Goal: Task Accomplishment & Management: Use online tool/utility

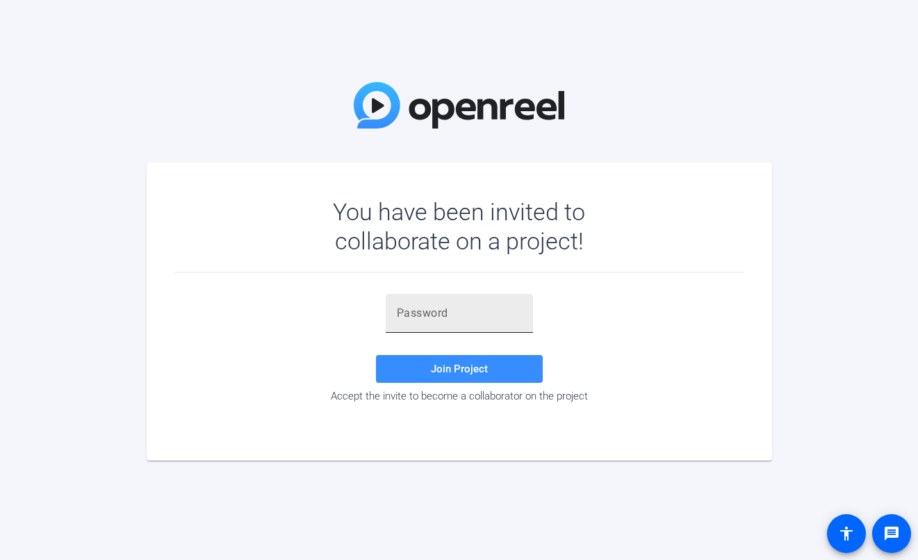
click at [494, 306] on input "text" at bounding box center [459, 313] width 125 height 17
paste input "t8Ku__"
type input "t8Ku__"
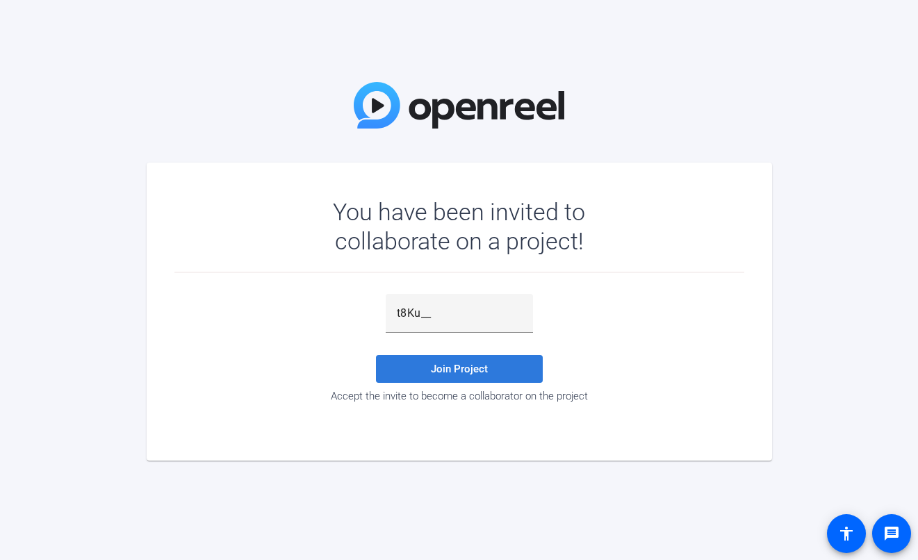
click at [449, 376] on span at bounding box center [459, 368] width 167 height 33
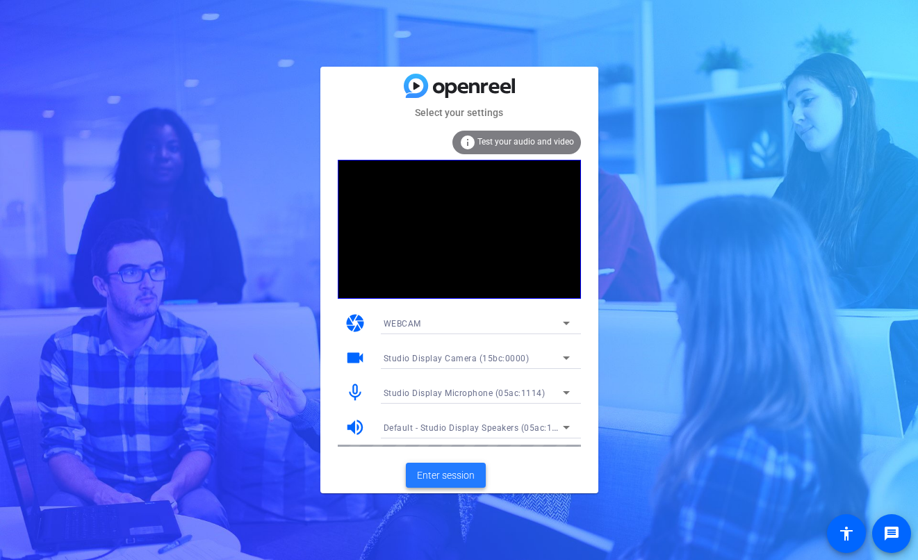
click at [442, 477] on span "Enter session" at bounding box center [446, 475] width 58 height 15
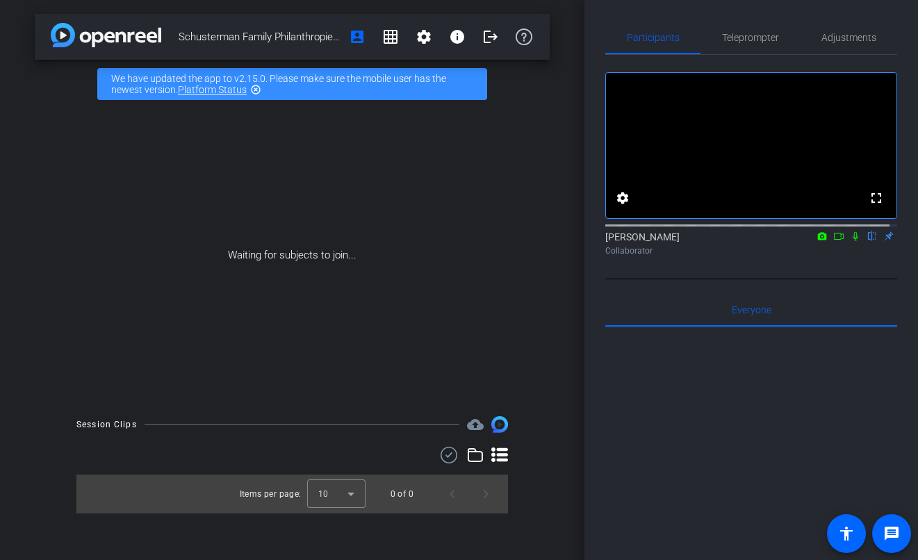
click at [850, 241] on icon at bounding box center [854, 236] width 11 height 10
click at [833, 241] on icon at bounding box center [838, 236] width 11 height 10
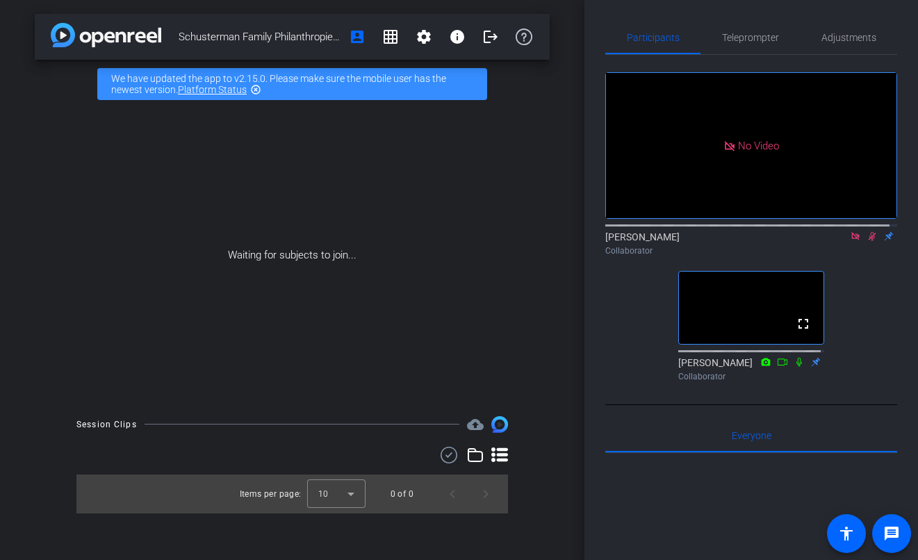
click at [866, 241] on icon at bounding box center [871, 236] width 11 height 10
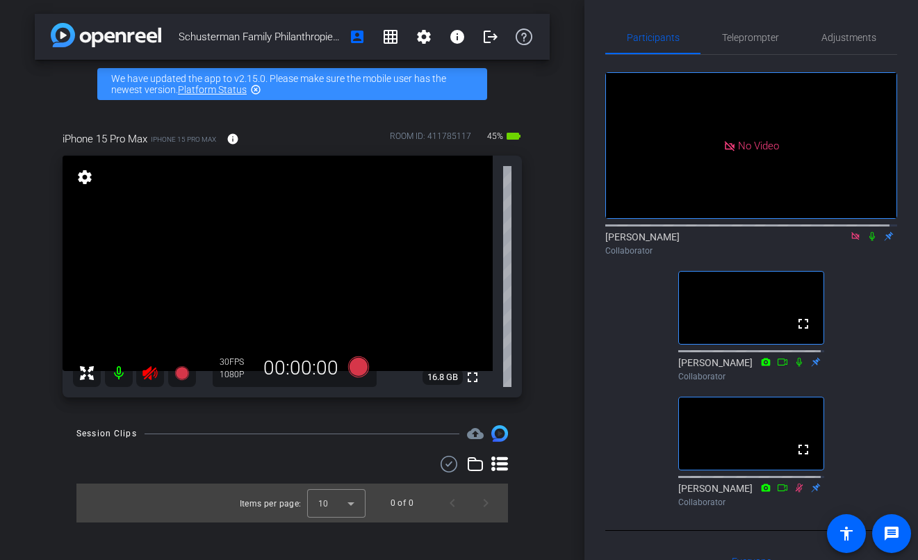
click at [869, 241] on icon at bounding box center [872, 236] width 6 height 9
click at [866, 241] on icon at bounding box center [871, 236] width 11 height 10
click at [849, 241] on icon at bounding box center [854, 236] width 11 height 10
click at [149, 369] on icon at bounding box center [149, 373] width 15 height 14
click at [419, 35] on mat-icon "settings" at bounding box center [423, 36] width 17 height 17
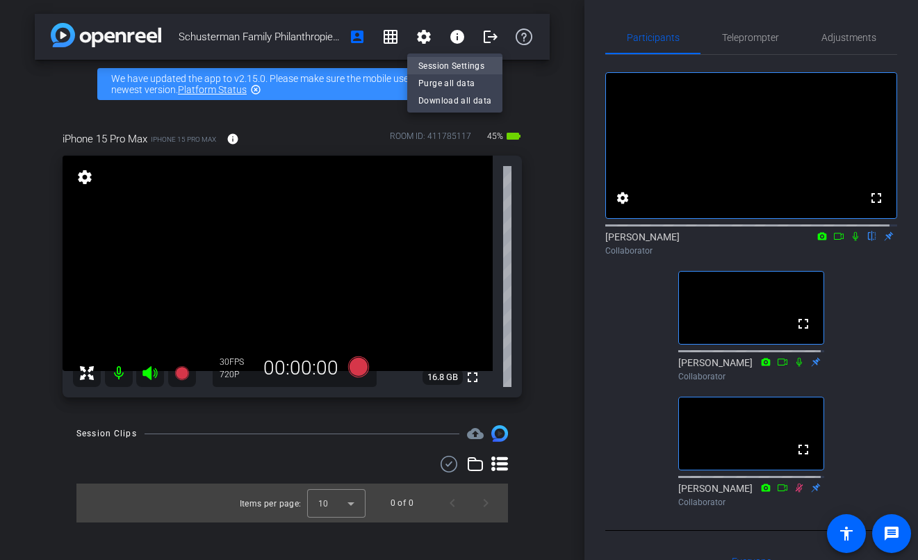
click at [465, 66] on span "Session Settings" at bounding box center [454, 66] width 73 height 17
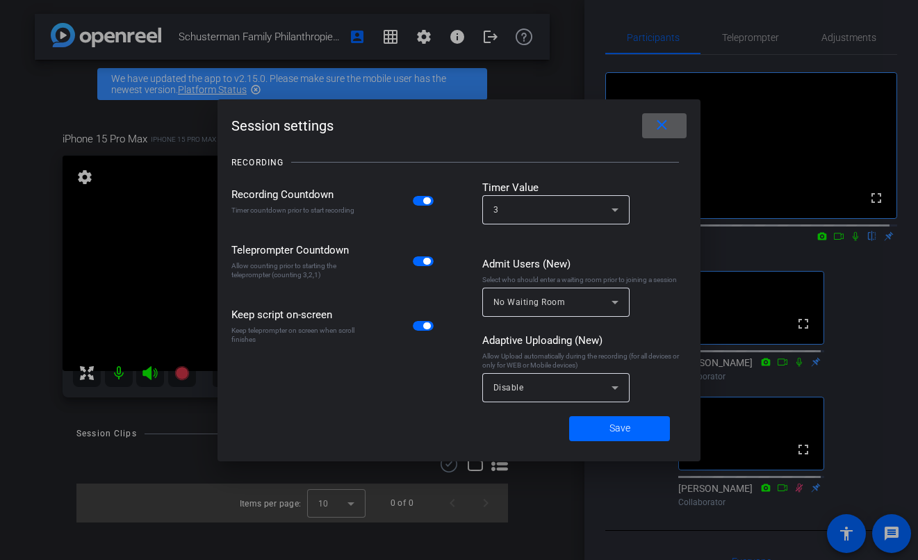
click at [540, 390] on div "Disable" at bounding box center [552, 387] width 118 height 17
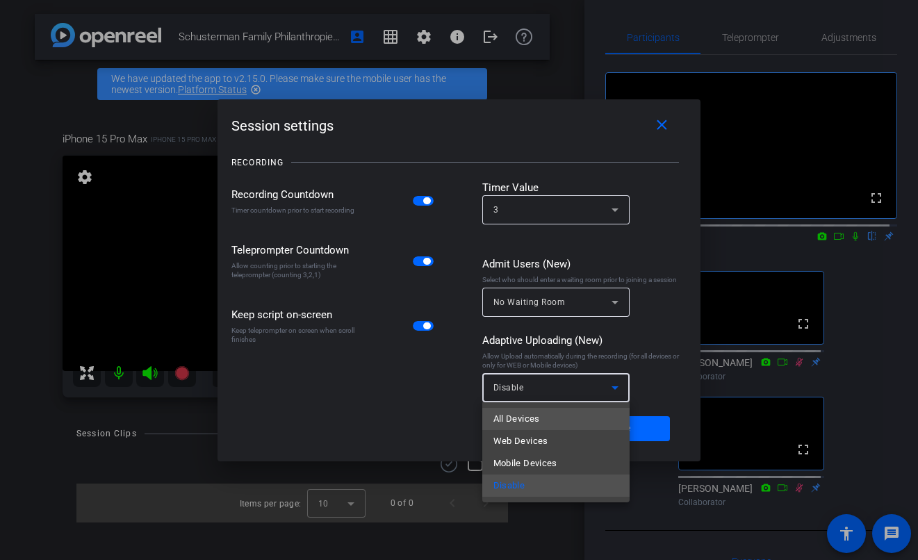
click at [531, 414] on span "All Devices" at bounding box center [516, 418] width 47 height 17
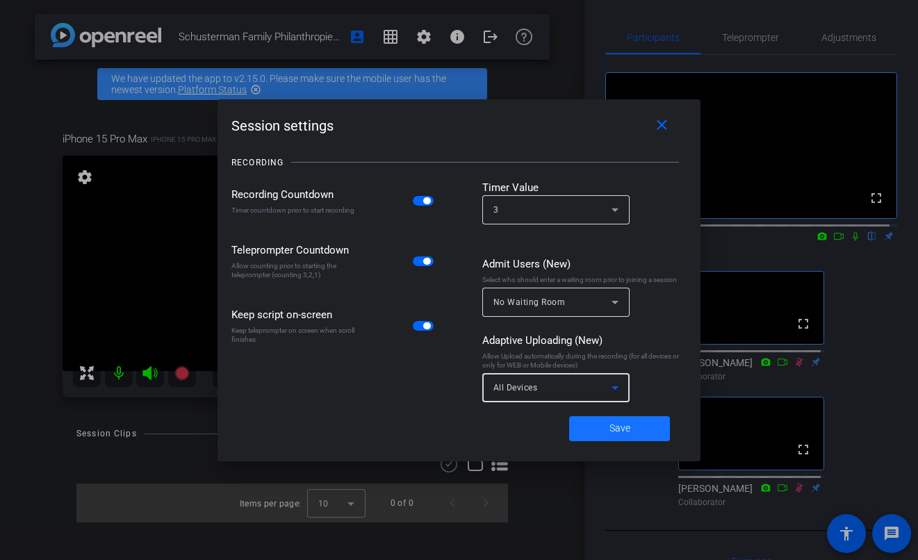
click at [632, 425] on span at bounding box center [619, 428] width 101 height 33
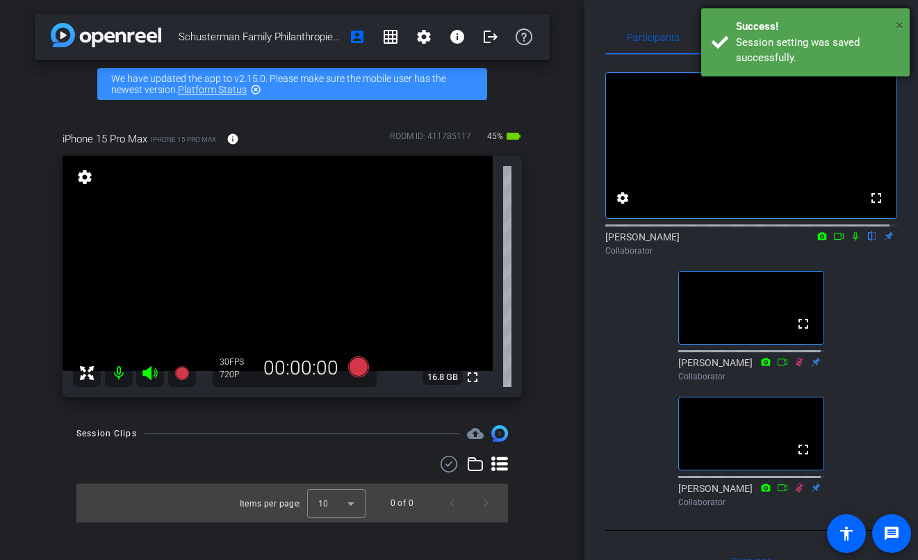
click at [898, 23] on span "×" at bounding box center [899, 25] width 8 height 17
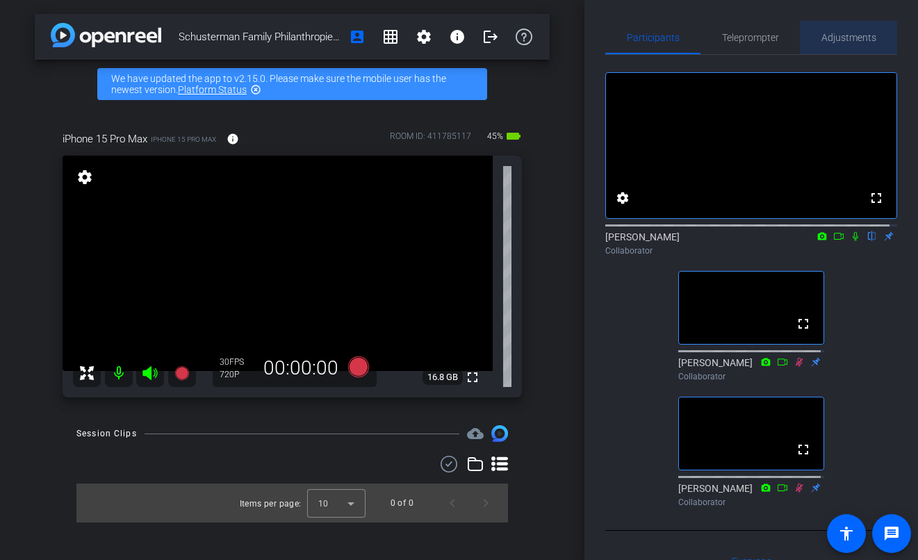
click at [848, 40] on span "Adjustments" at bounding box center [848, 38] width 55 height 10
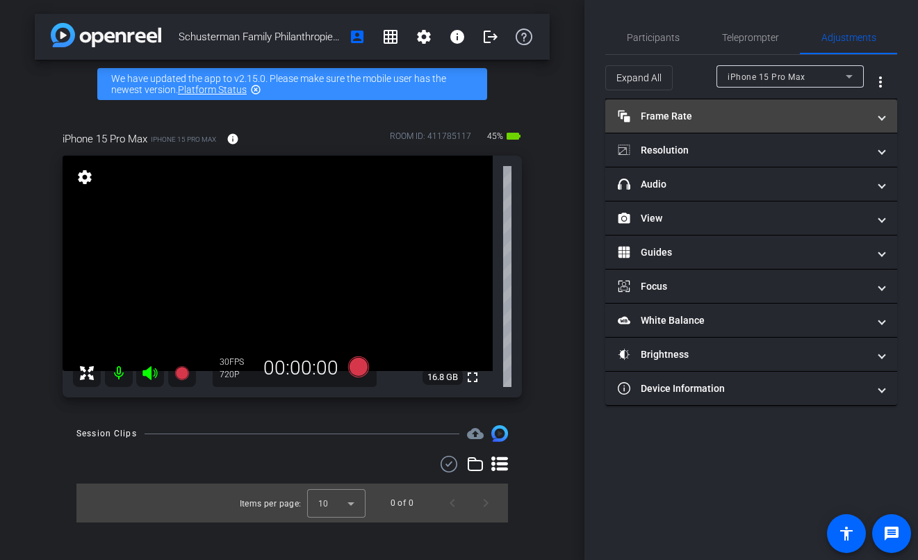
click at [711, 110] on mat-panel-title "Frame Rate Frame Rate" at bounding box center [742, 116] width 250 height 15
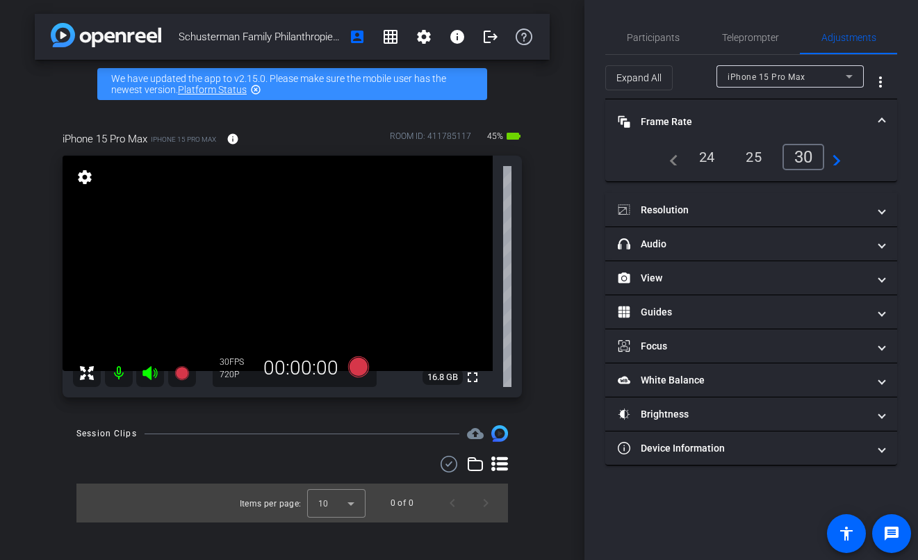
click at [701, 151] on div "24" at bounding box center [706, 157] width 37 height 24
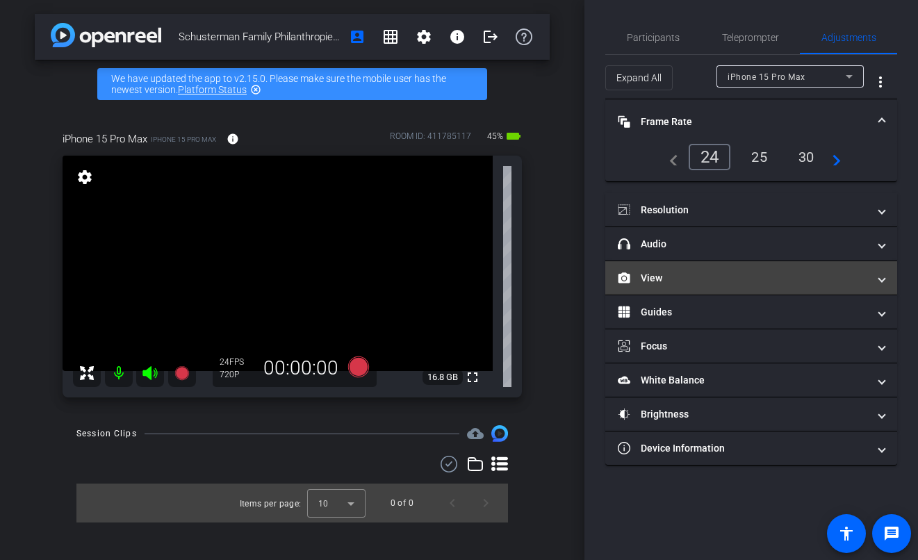
click at [693, 279] on mat-panel-title "View" at bounding box center [742, 278] width 250 height 15
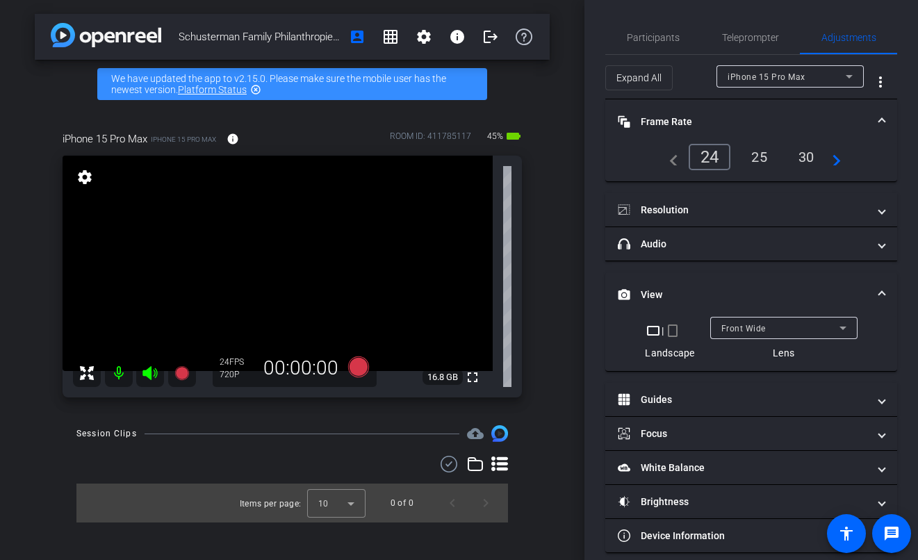
click at [742, 324] on span "Front Wide" at bounding box center [743, 329] width 44 height 10
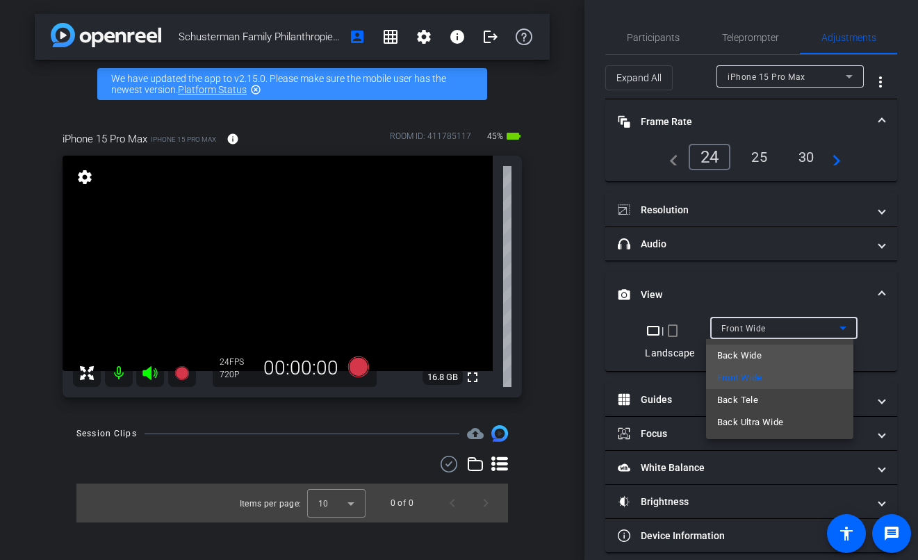
click at [755, 356] on span "Back Wide" at bounding box center [739, 355] width 44 height 17
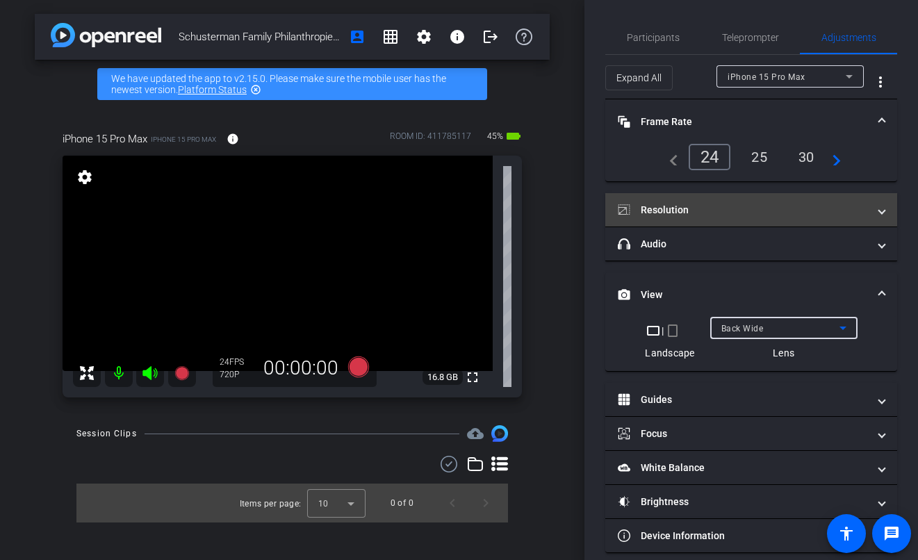
click at [699, 208] on mat-panel-title "Resolution" at bounding box center [742, 210] width 250 height 15
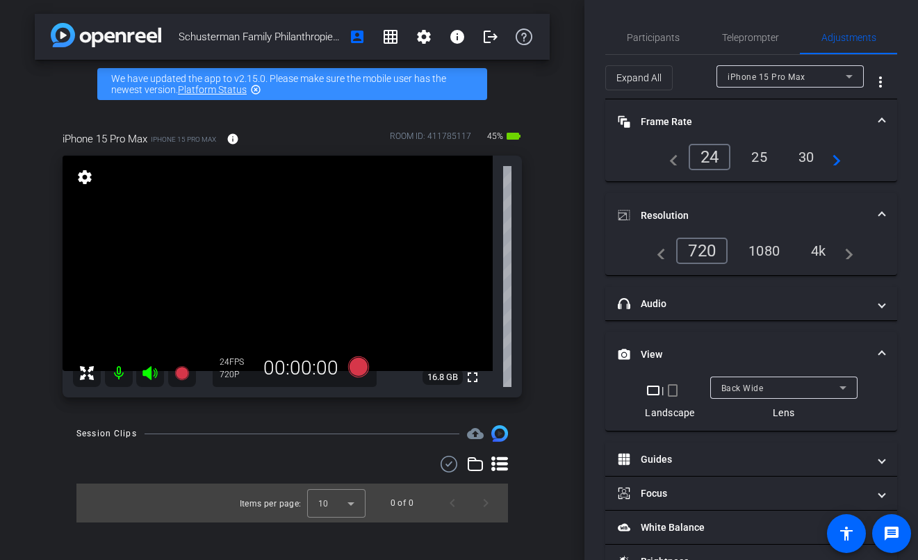
click at [821, 246] on div "4k" at bounding box center [818, 251] width 36 height 24
click at [656, 40] on span "Participants" at bounding box center [652, 38] width 53 height 10
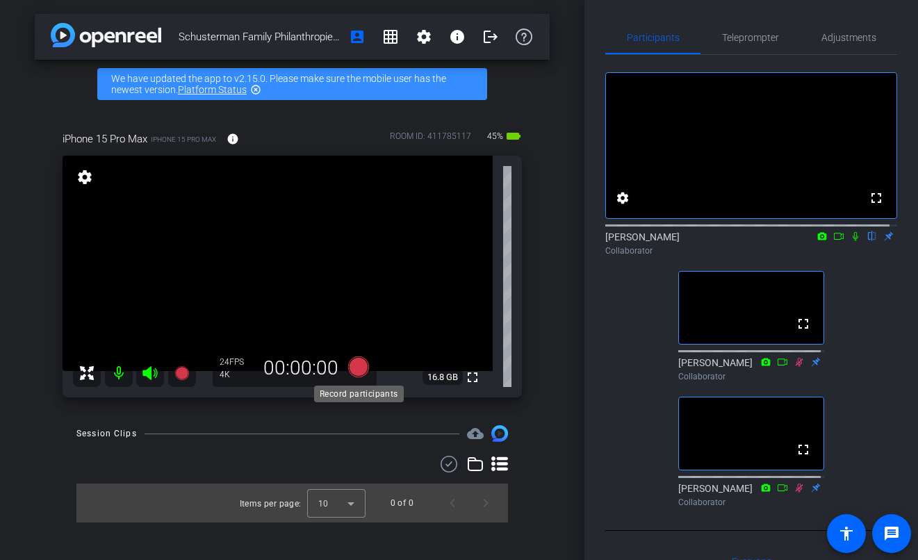
click at [361, 367] on icon at bounding box center [357, 366] width 21 height 21
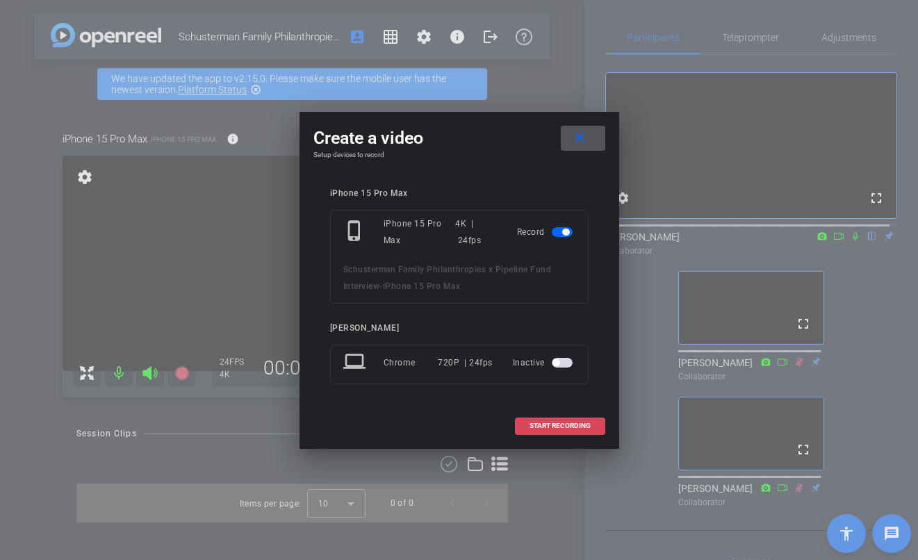
click at [538, 424] on span "START RECORDING" at bounding box center [559, 425] width 61 height 7
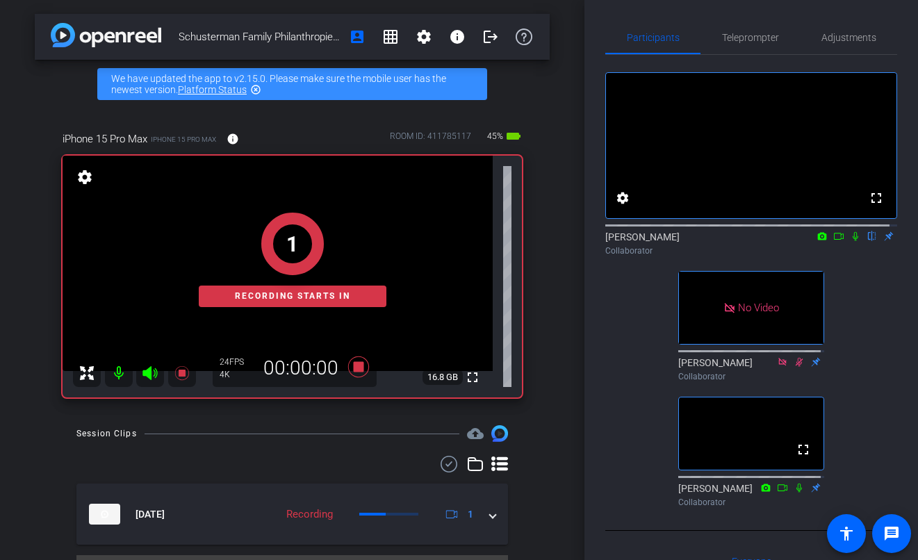
click at [849, 241] on icon at bounding box center [854, 236] width 11 height 10
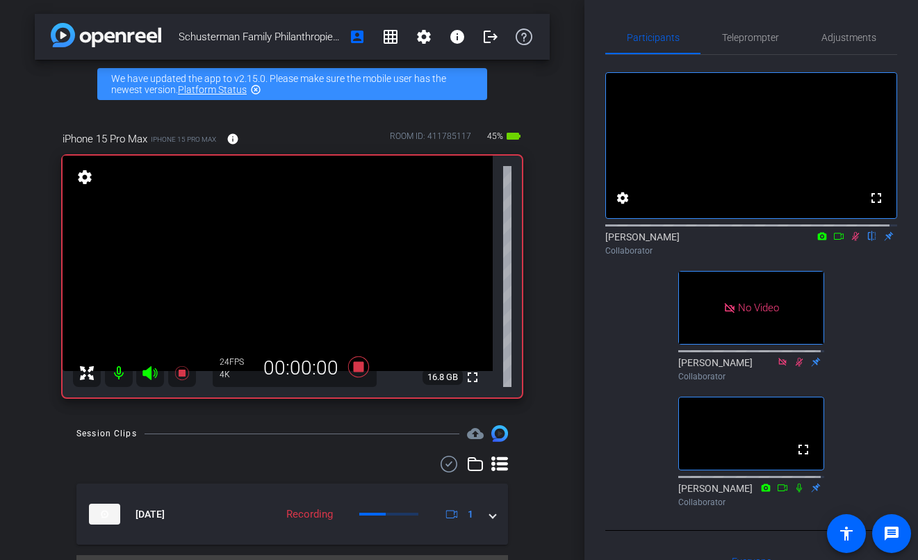
click at [833, 241] on icon at bounding box center [838, 236] width 11 height 10
click at [415, 37] on mat-icon "settings" at bounding box center [423, 36] width 17 height 17
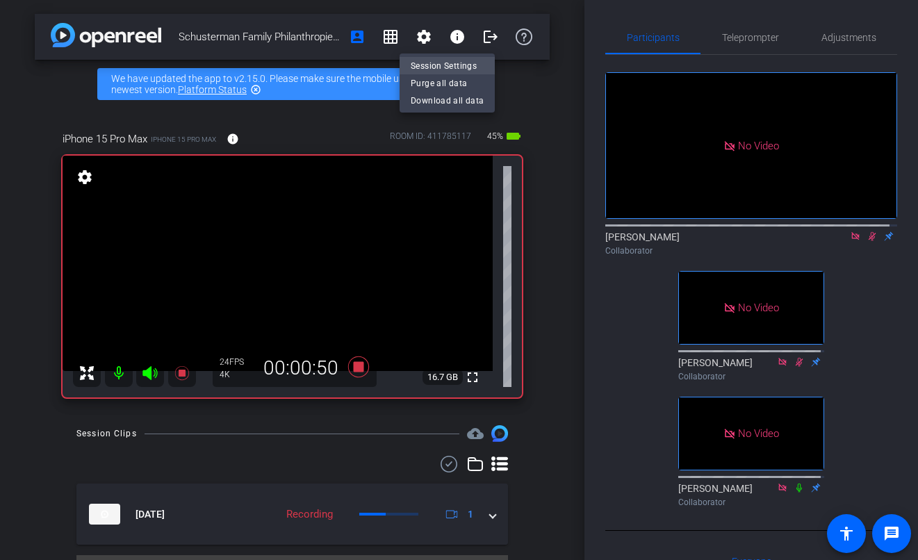
click at [430, 61] on span "Session Settings" at bounding box center [446, 66] width 73 height 17
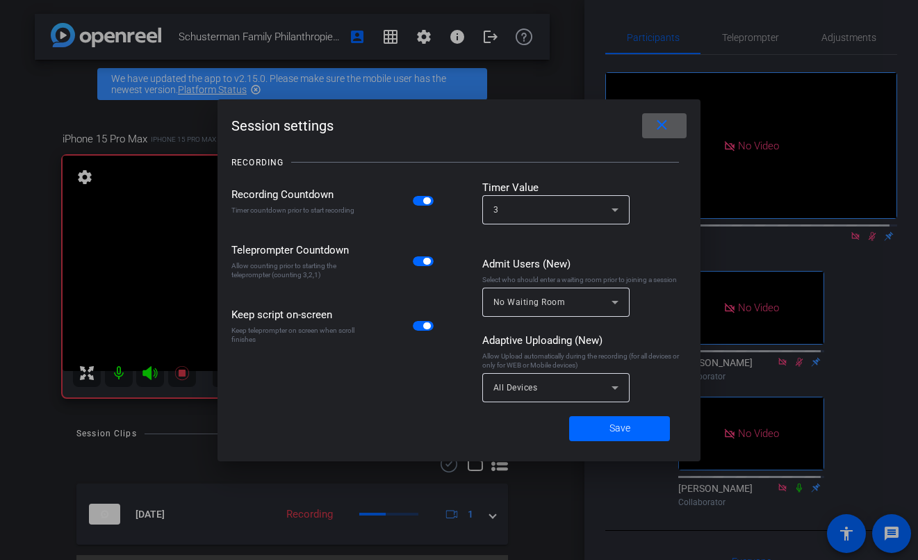
click at [674, 124] on span at bounding box center [664, 125] width 44 height 33
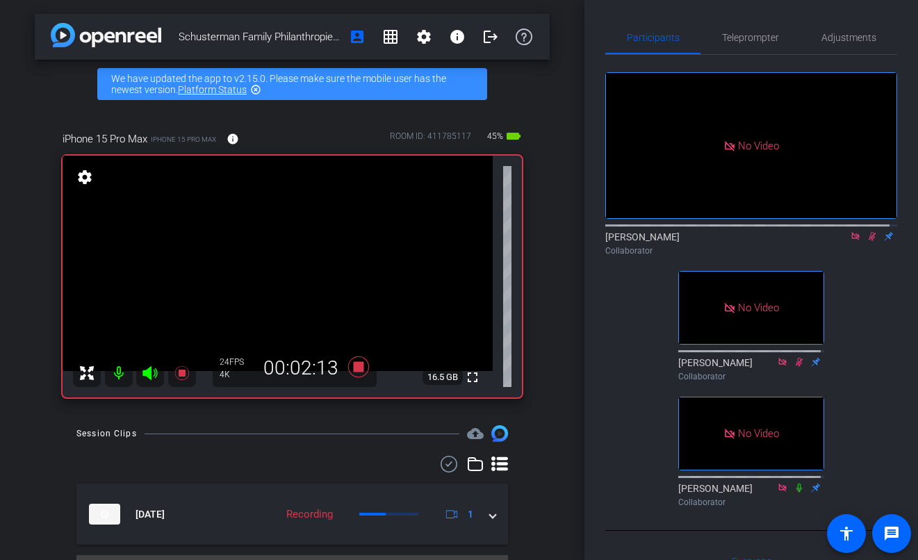
click at [867, 241] on icon at bounding box center [871, 236] width 11 height 10
click at [838, 44] on span "Adjustments" at bounding box center [848, 37] width 55 height 33
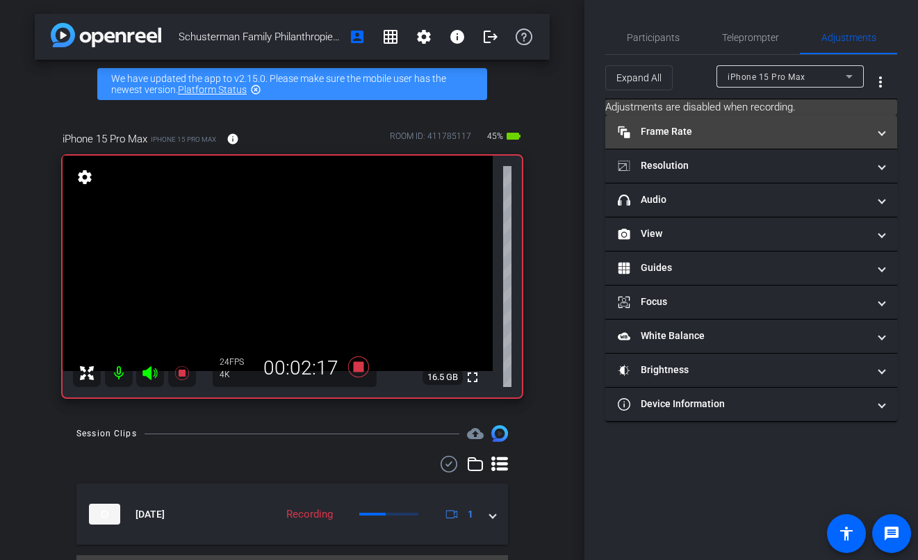
click at [721, 131] on mat-panel-title "Frame Rate Frame Rate" at bounding box center [742, 131] width 250 height 15
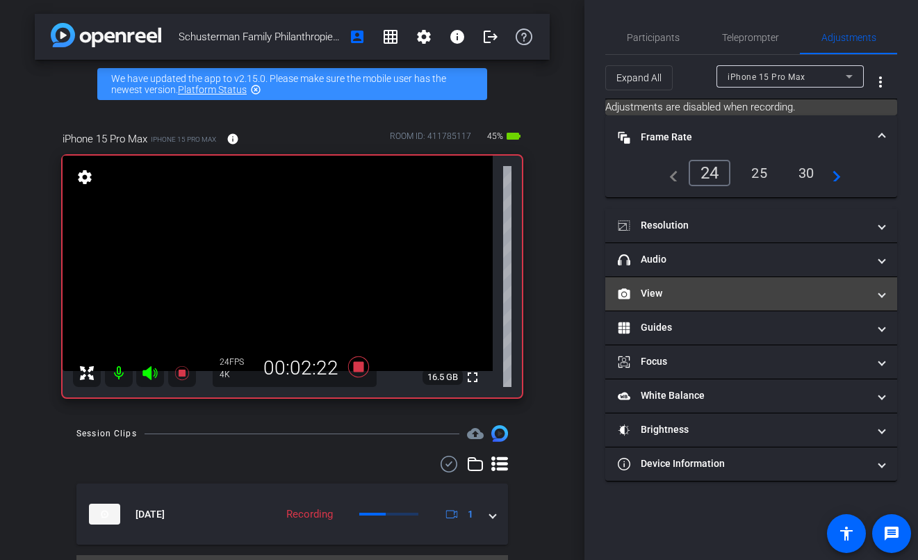
click at [692, 296] on mat-panel-title "View" at bounding box center [742, 293] width 250 height 15
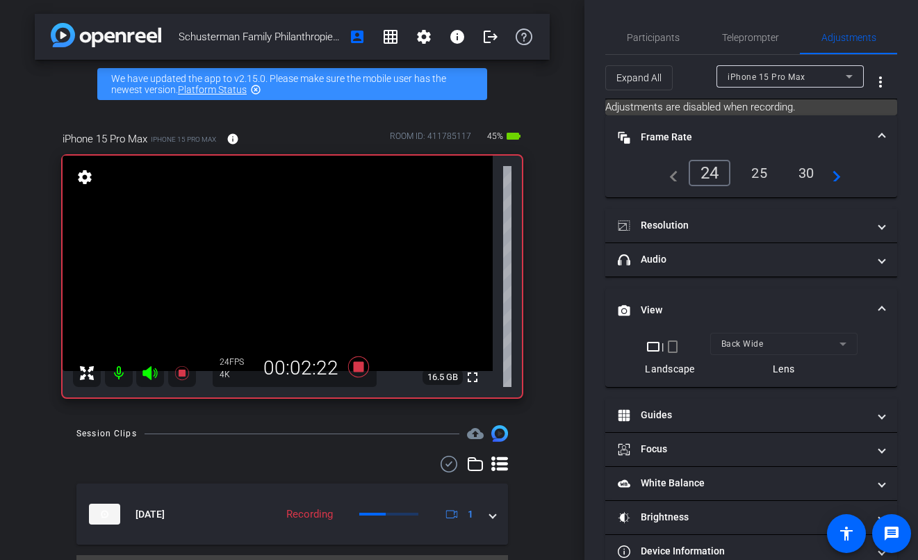
click at [746, 347] on mat-form-field "Back Wide" at bounding box center [783, 344] width 147 height 22
click at [784, 341] on mat-form-field "Back Wide" at bounding box center [783, 344] width 147 height 22
click at [353, 367] on icon at bounding box center [357, 366] width 21 height 21
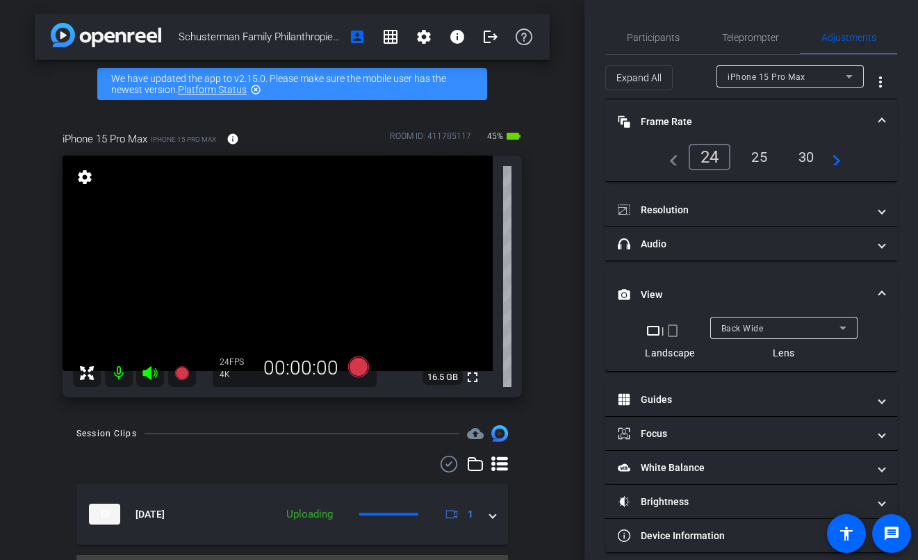
click at [781, 328] on div "Back Wide" at bounding box center [780, 327] width 118 height 17
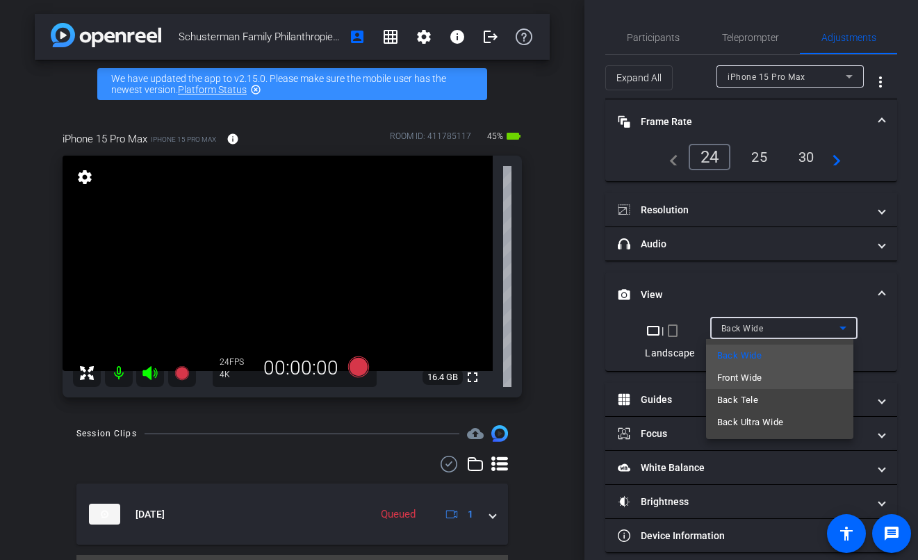
click at [753, 379] on span "Front Wide" at bounding box center [739, 378] width 45 height 17
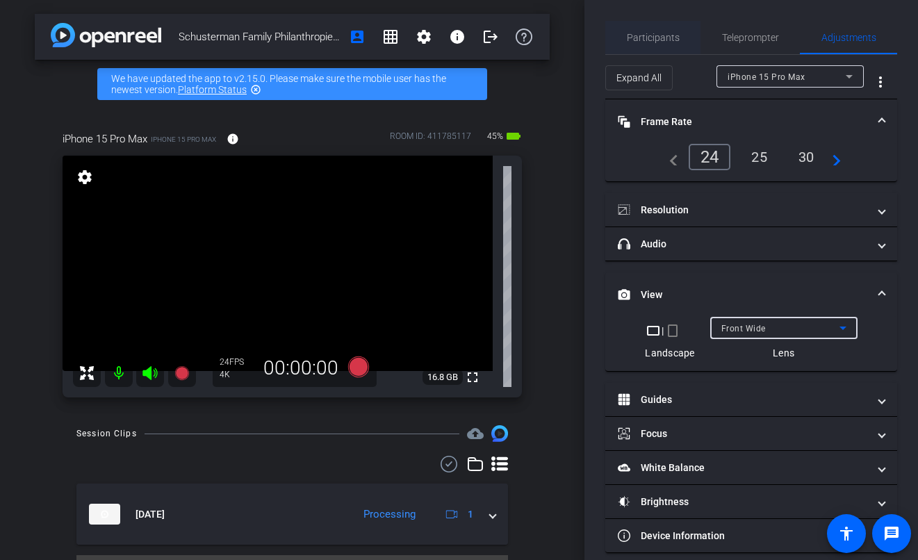
click at [636, 41] on span "Participants" at bounding box center [652, 38] width 53 height 10
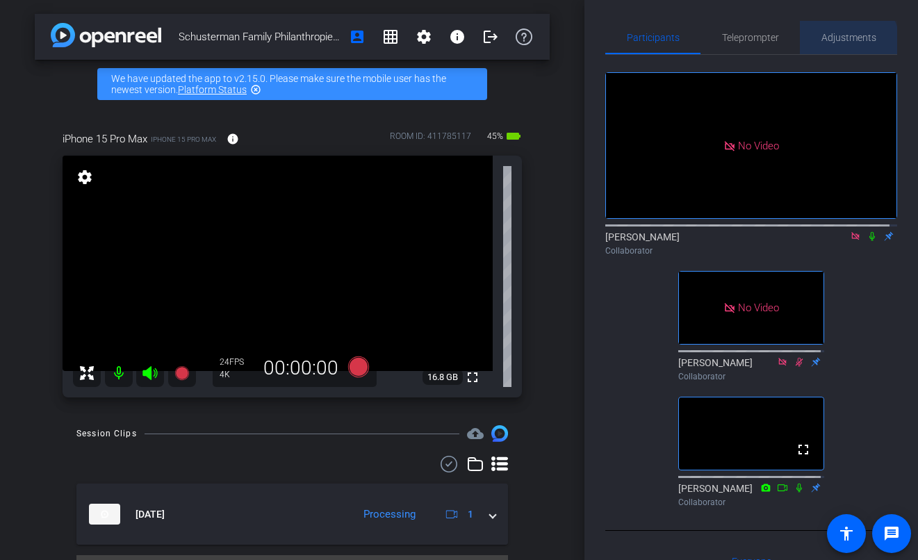
click at [836, 44] on span "Adjustments" at bounding box center [848, 37] width 55 height 33
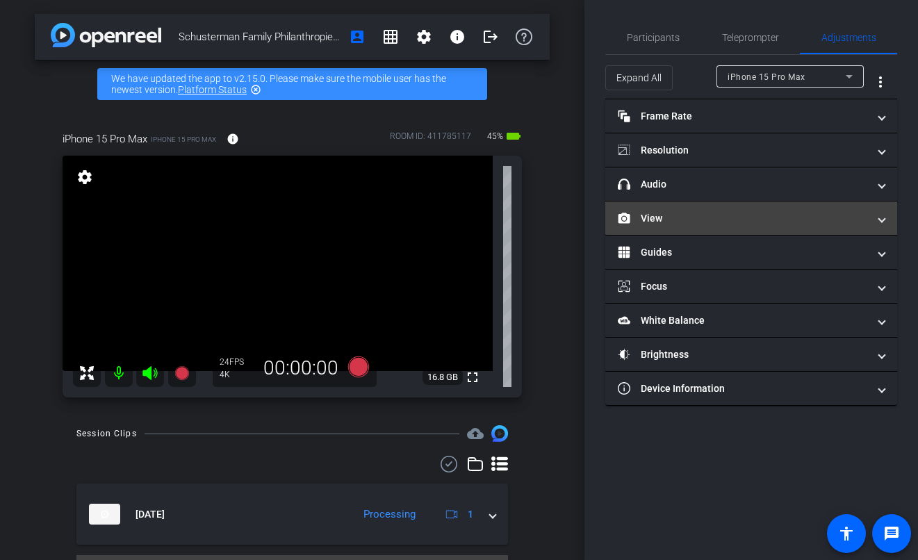
click at [704, 219] on mat-panel-title "View" at bounding box center [742, 218] width 250 height 15
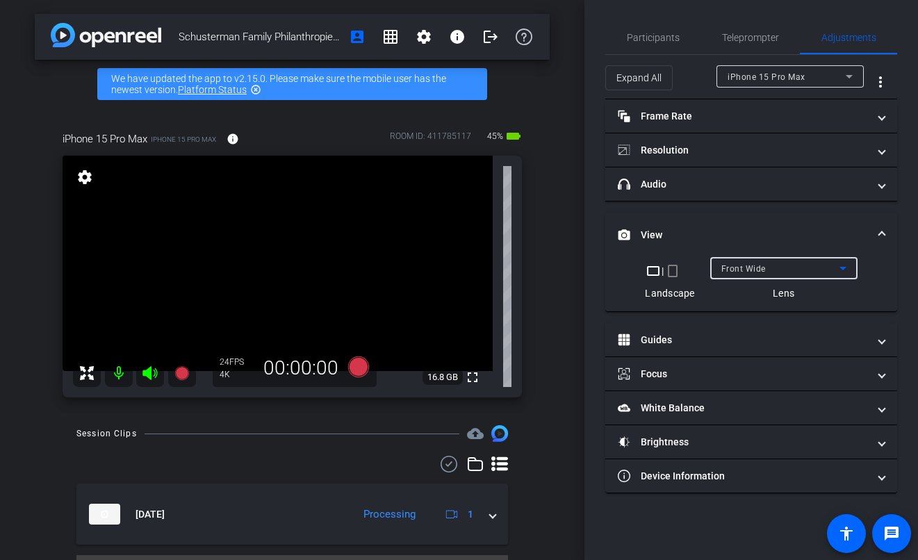
click at [742, 264] on span "Front Wide" at bounding box center [743, 269] width 44 height 10
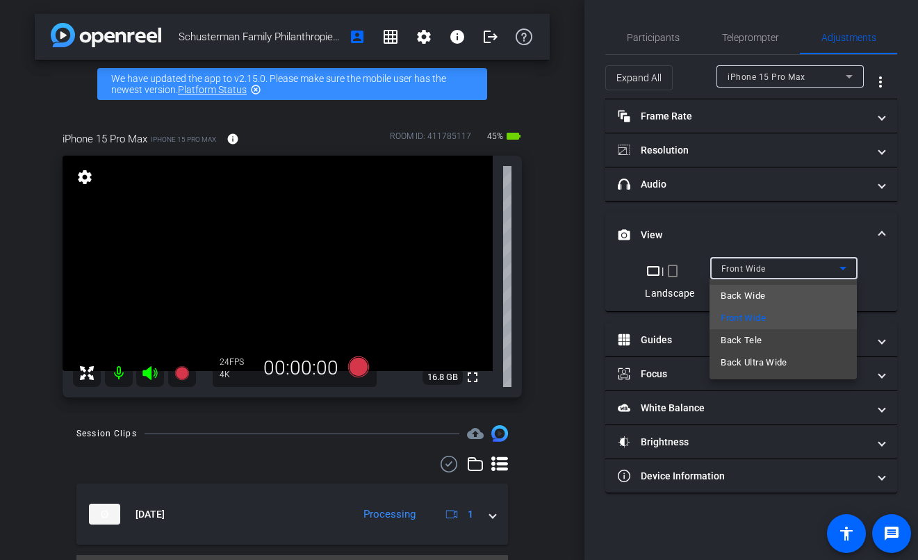
click at [757, 296] on span "Back Wide" at bounding box center [742, 296] width 44 height 17
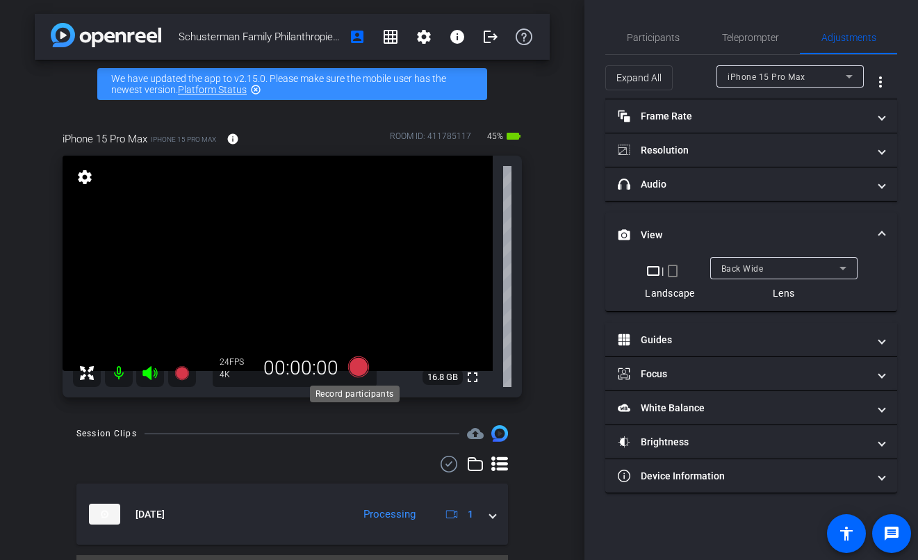
click at [357, 368] on icon at bounding box center [357, 366] width 21 height 21
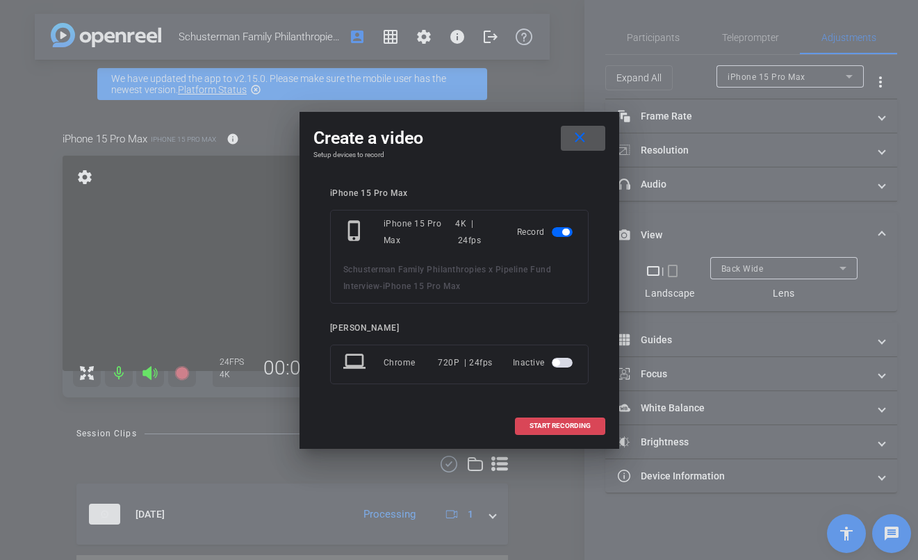
click at [528, 420] on span at bounding box center [559, 425] width 89 height 33
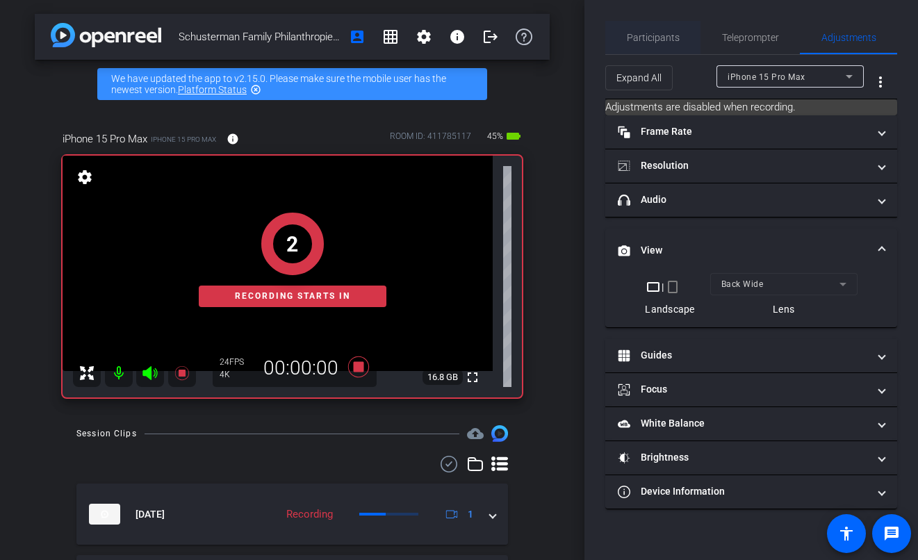
click at [654, 39] on span "Participants" at bounding box center [652, 38] width 53 height 10
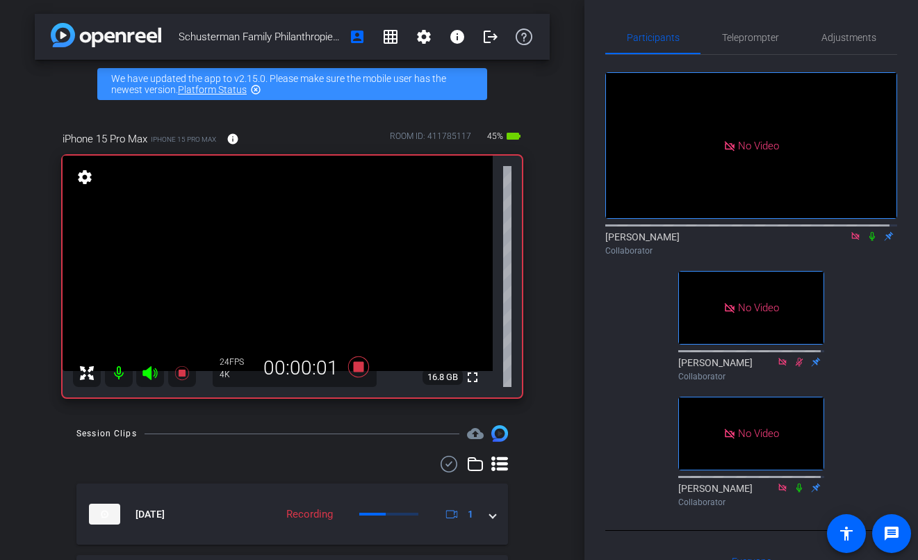
click at [869, 232] on icon at bounding box center [872, 236] width 6 height 9
click at [854, 41] on span "Adjustments" at bounding box center [848, 38] width 55 height 10
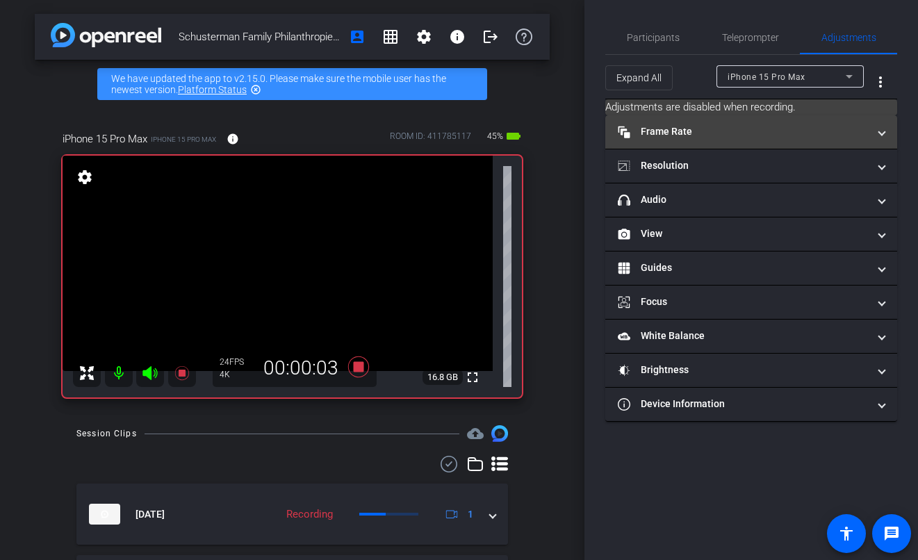
click at [775, 137] on mat-panel-title "Frame Rate Frame Rate" at bounding box center [742, 131] width 250 height 15
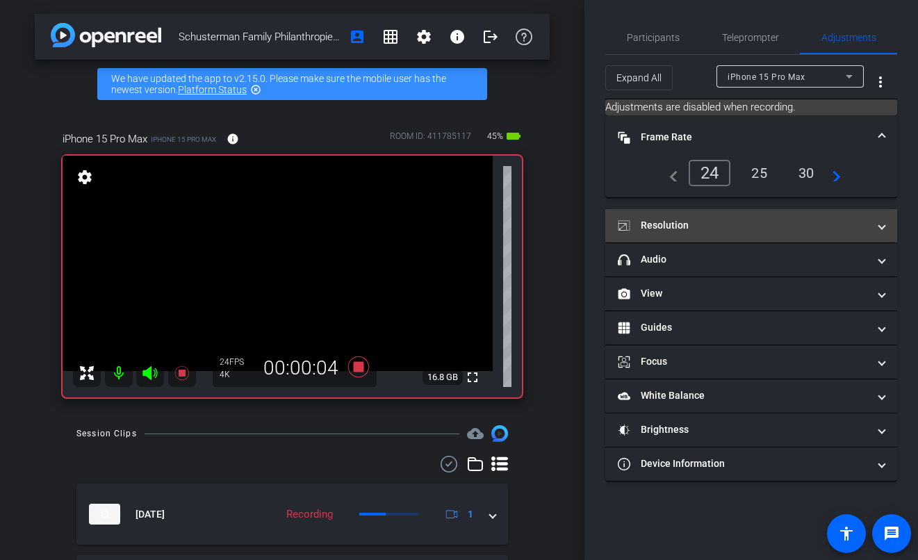
click at [720, 220] on mat-panel-title "Resolution" at bounding box center [742, 225] width 250 height 15
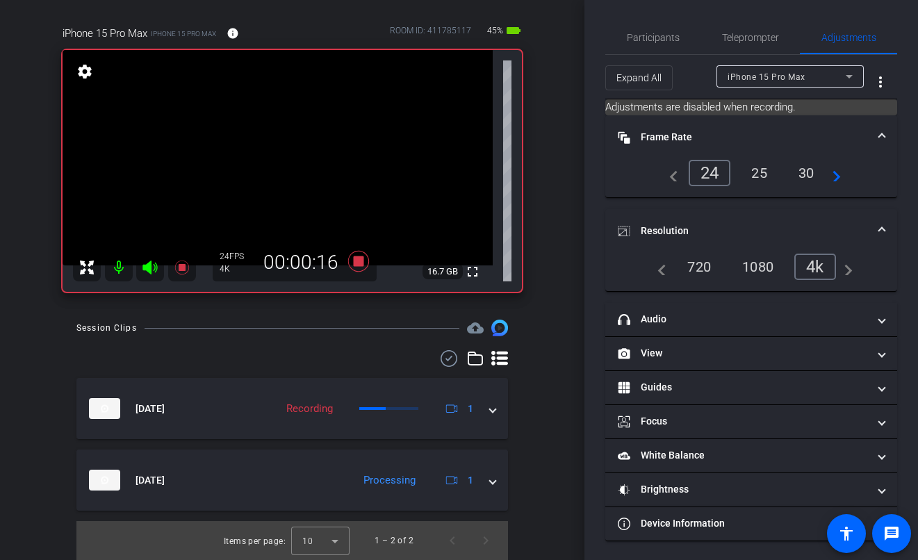
scroll to position [88, 0]
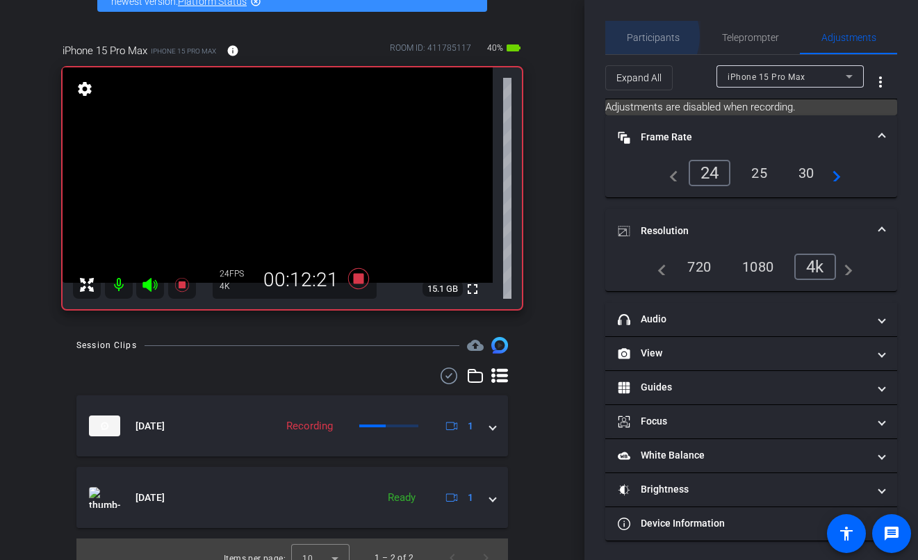
click at [639, 36] on span "Participants" at bounding box center [652, 38] width 53 height 10
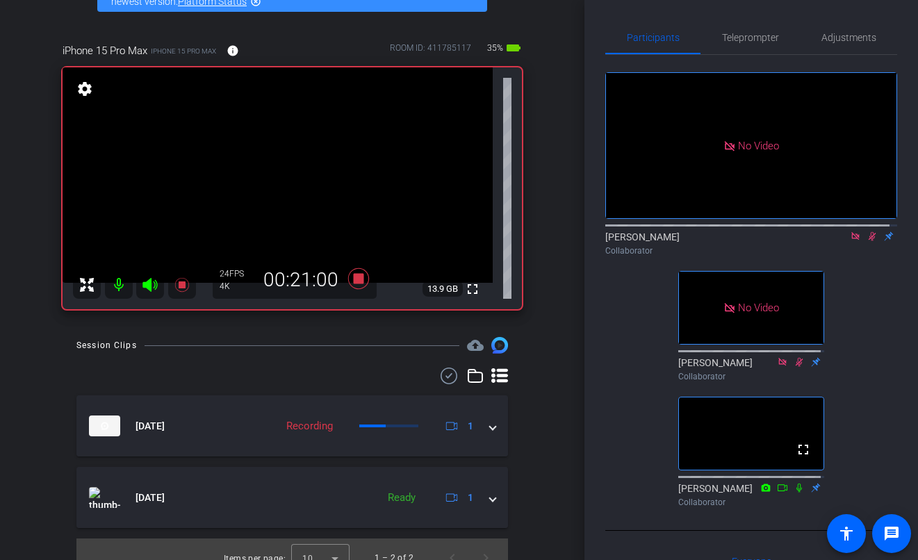
click at [868, 232] on icon at bounding box center [872, 236] width 8 height 9
click at [356, 280] on icon at bounding box center [357, 278] width 21 height 21
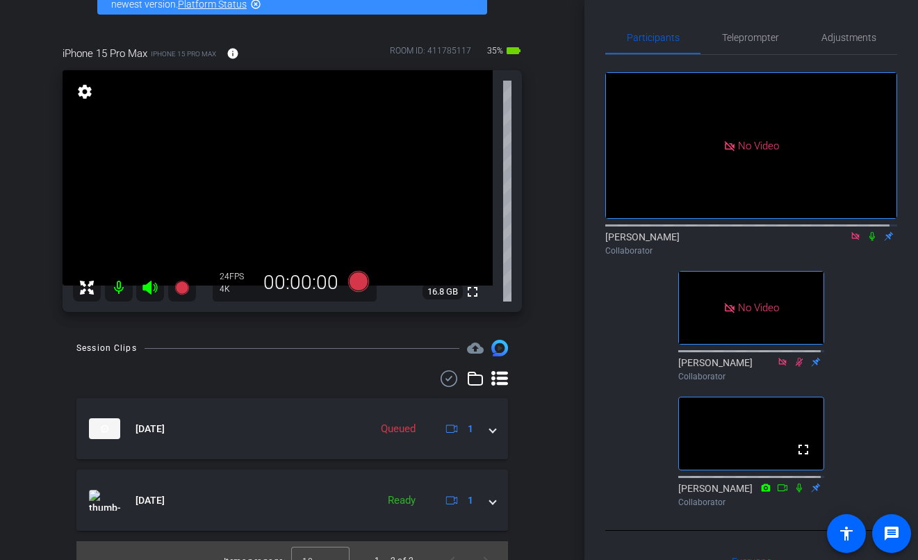
scroll to position [106, 0]
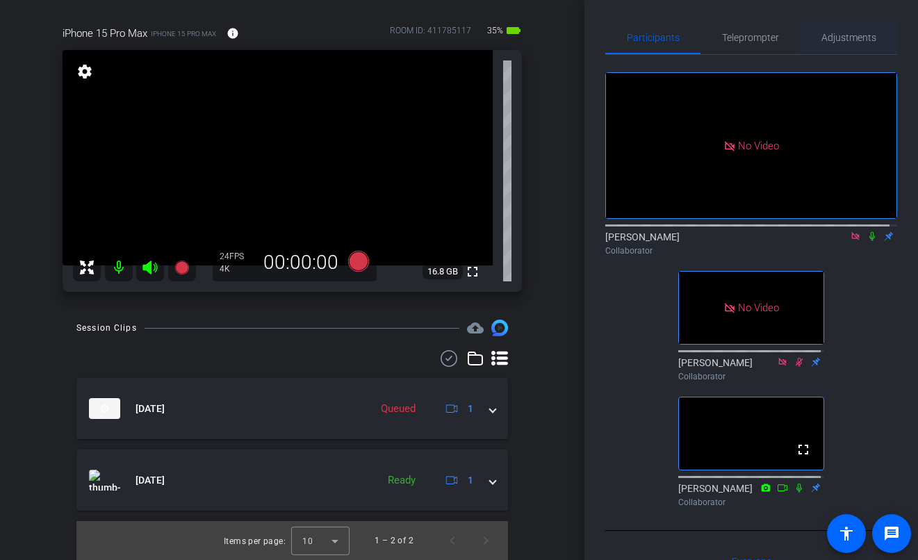
click at [840, 41] on span "Adjustments" at bounding box center [848, 38] width 55 height 10
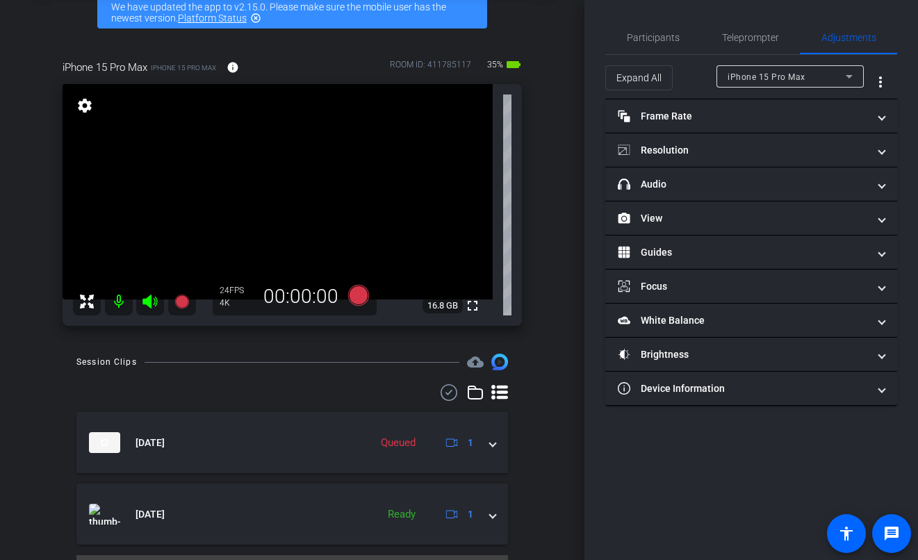
scroll to position [72, 0]
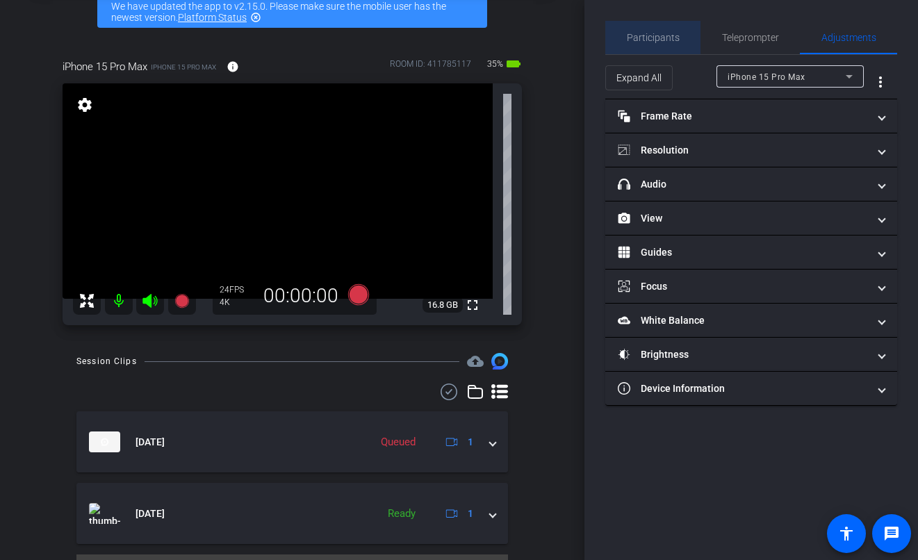
click at [667, 31] on span "Participants" at bounding box center [652, 37] width 53 height 33
